Goal: Transaction & Acquisition: Purchase product/service

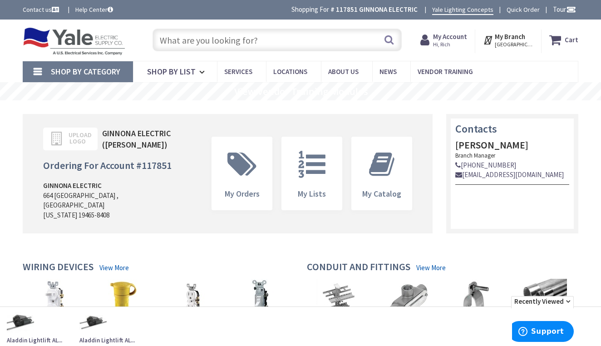
click at [344, 33] on input "text" at bounding box center [277, 40] width 249 height 23
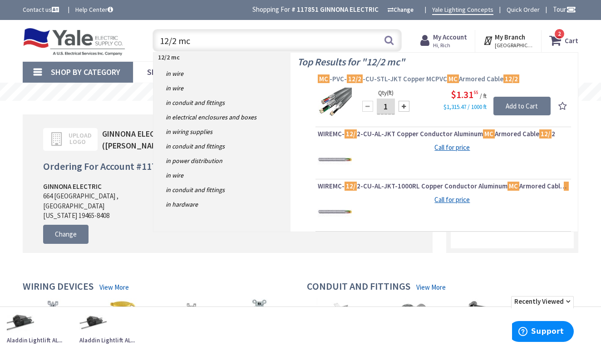
type input "12/2 mc"
click at [402, 79] on span "MC -PVC- 12/2 -CU-STL-JKT Copper MCPVC MC Armored Cable 12/2" at bounding box center [443, 78] width 251 height 9
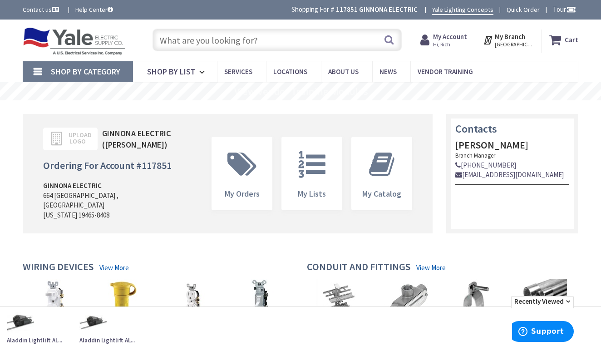
click at [289, 39] on input "text" at bounding box center [277, 40] width 249 height 23
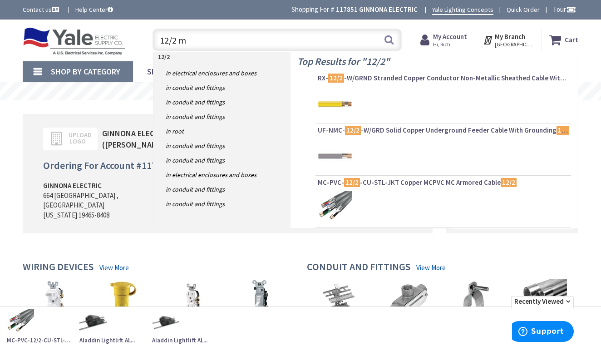
type input "12/2 mc"
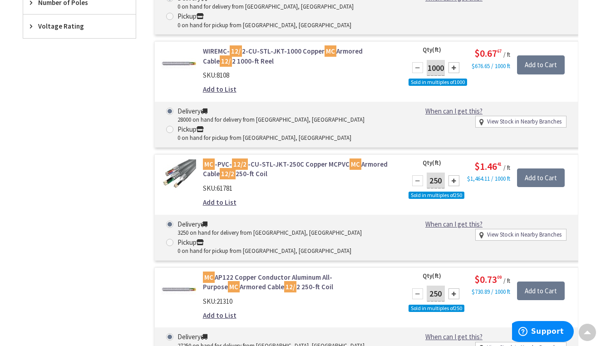
scroll to position [765, 0]
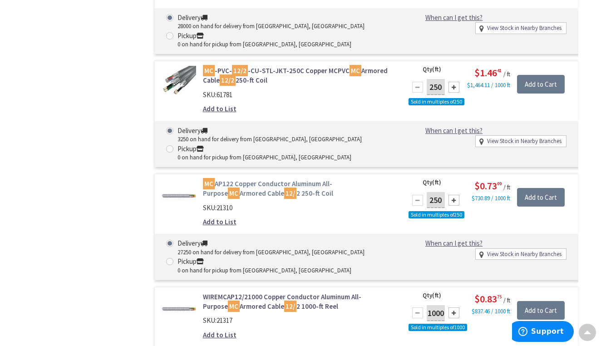
click at [276, 179] on link "MC AP122 Copper Conductor Aluminum All-Purpose MC Armored Cable 12/ 2 250-ft Co…" at bounding box center [299, 189] width 192 height 20
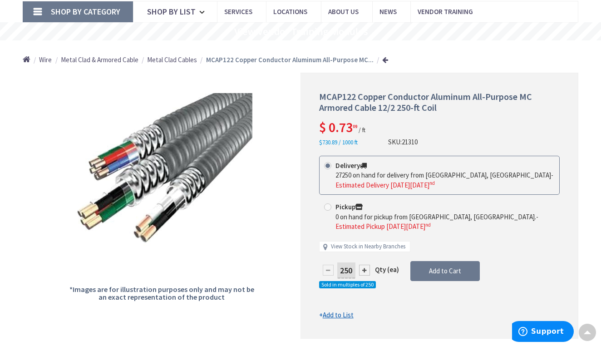
scroll to position [59, 0]
